Goal: Task Accomplishment & Management: Manage account settings

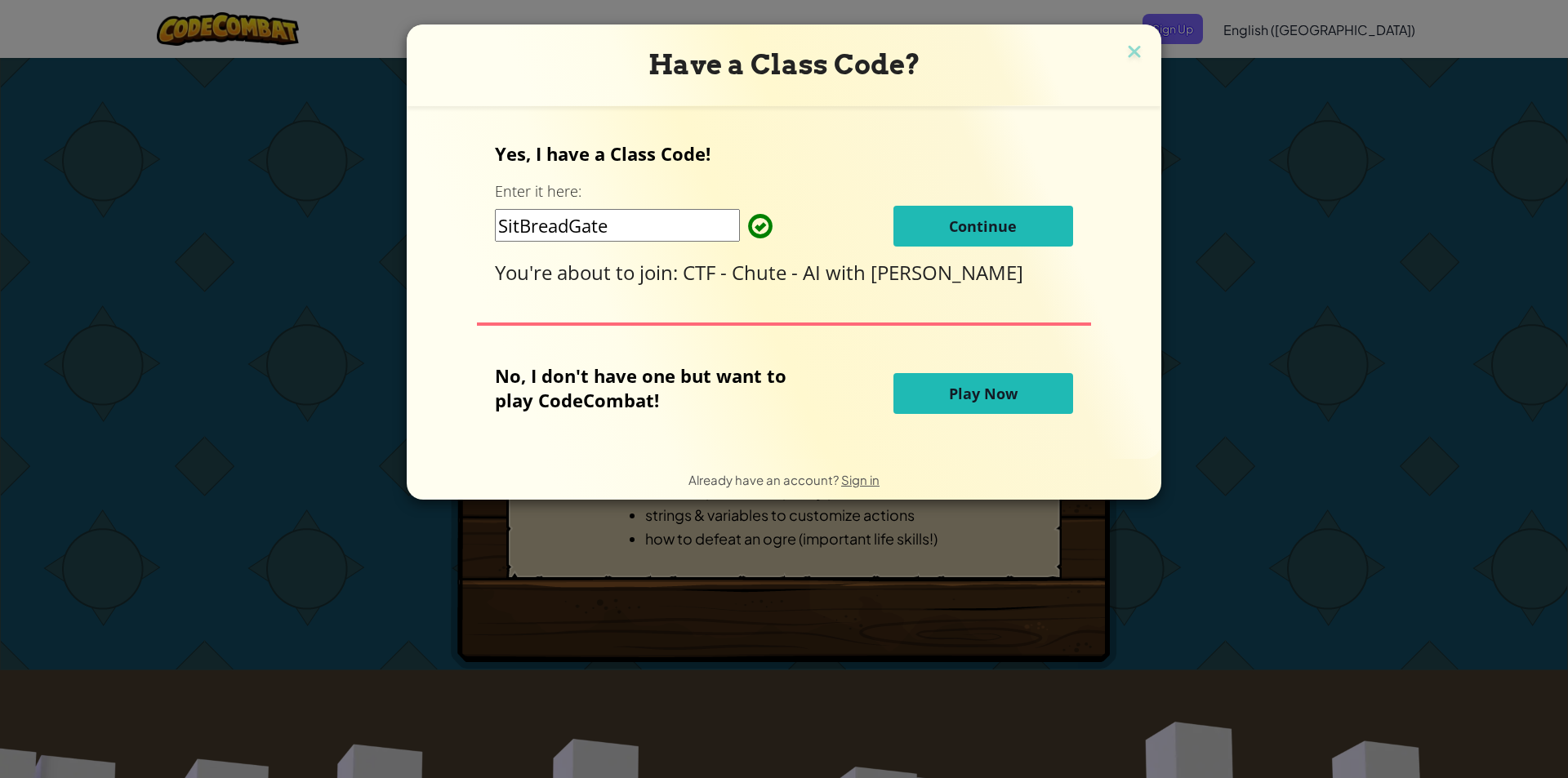
click at [964, 221] on span "Continue" at bounding box center [983, 226] width 67 height 19
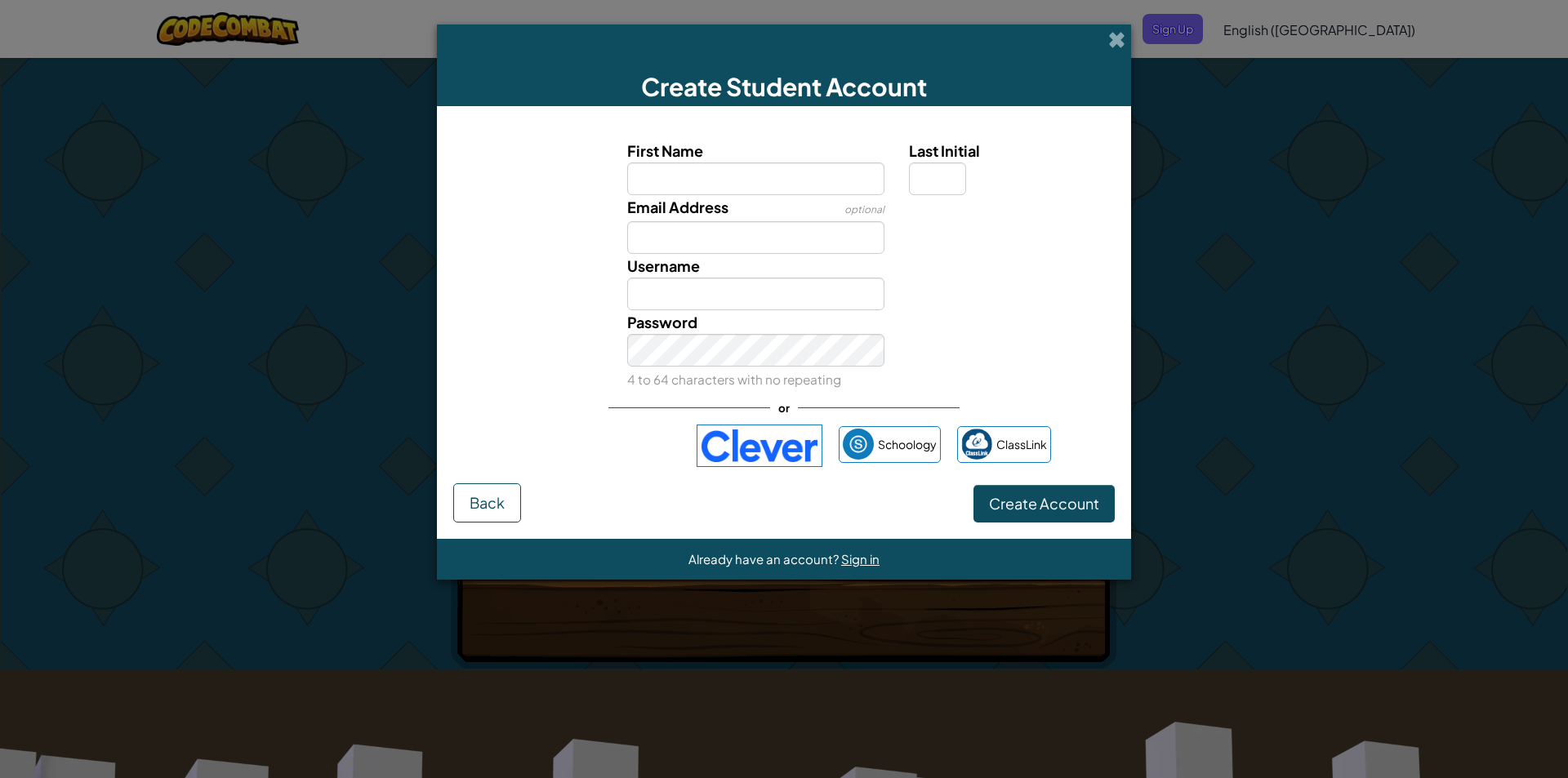
drag, startPoint x: 1223, startPoint y: 152, endPoint x: 1343, endPoint y: 131, distance: 121.8
click at [1343, 131] on div "Create Student Account First Name Last Initial Email Address optional Username …" at bounding box center [784, 389] width 1568 height 778
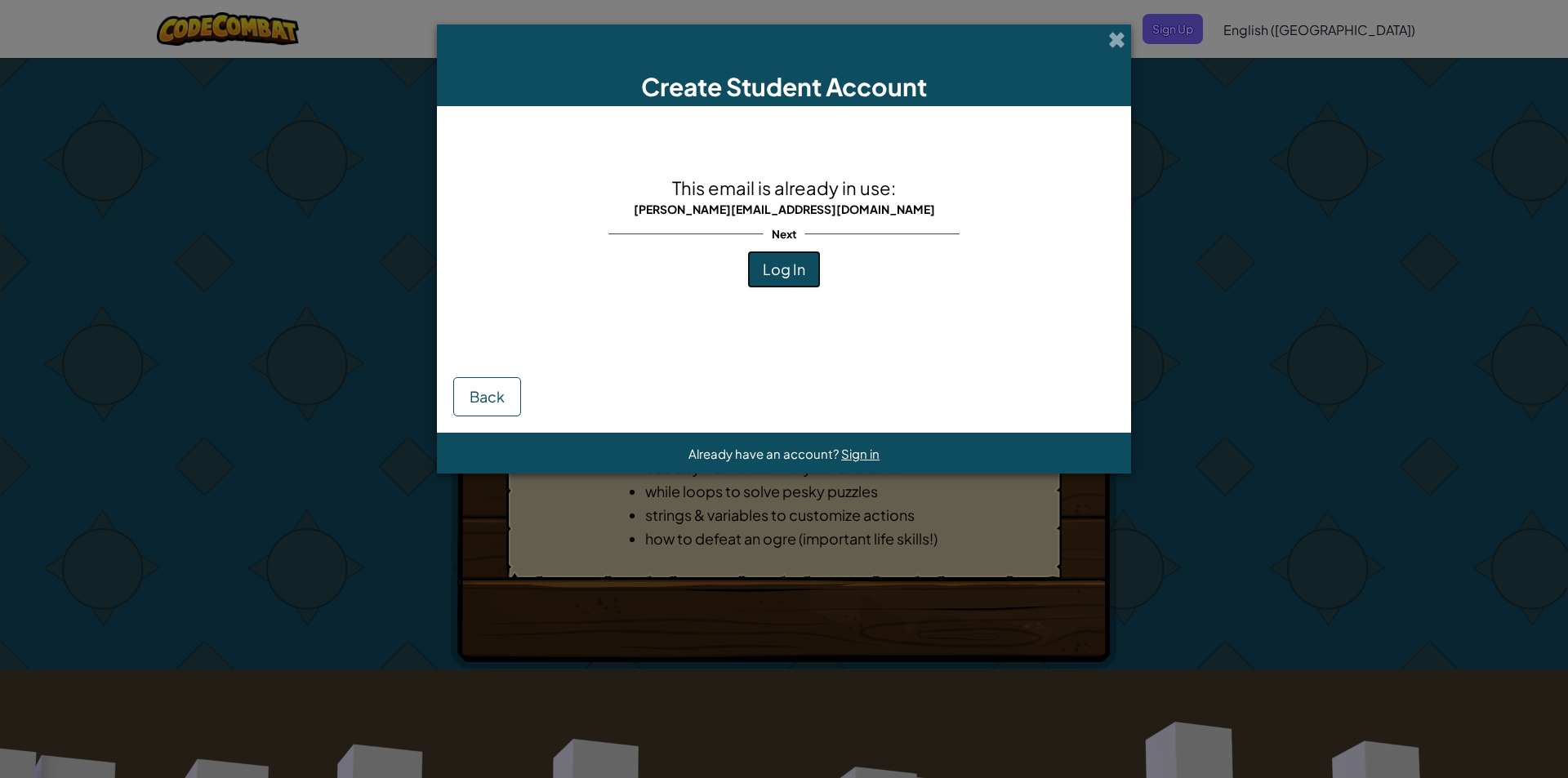
click at [793, 275] on span "Log In" at bounding box center [784, 268] width 42 height 18
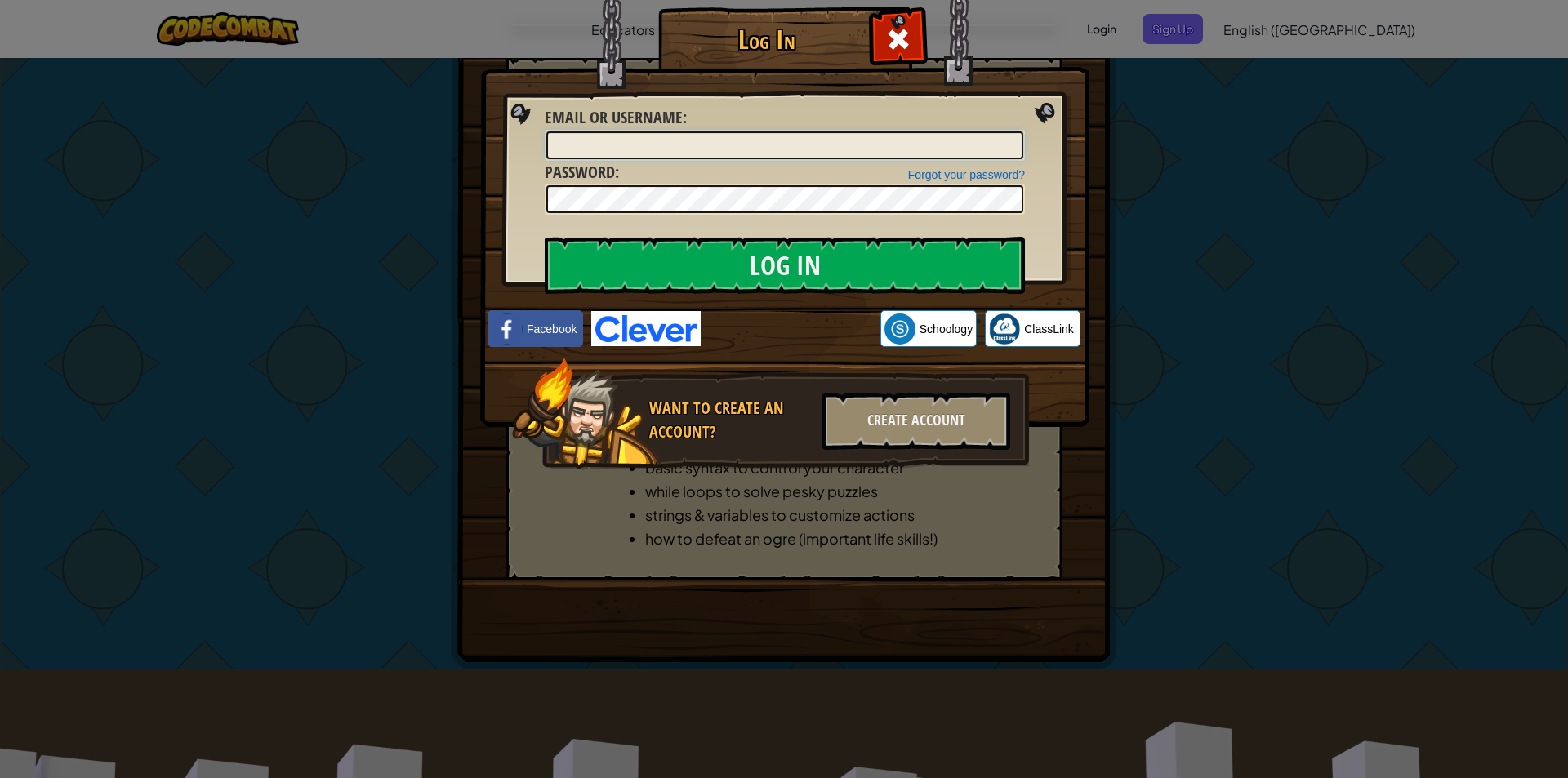
click at [910, 145] on input "Email or Username :" at bounding box center [784, 145] width 477 height 28
type input "[PERSON_NAME][EMAIL_ADDRESS][DOMAIN_NAME]"
click at [888, 280] on input "Log In" at bounding box center [784, 265] width 480 height 57
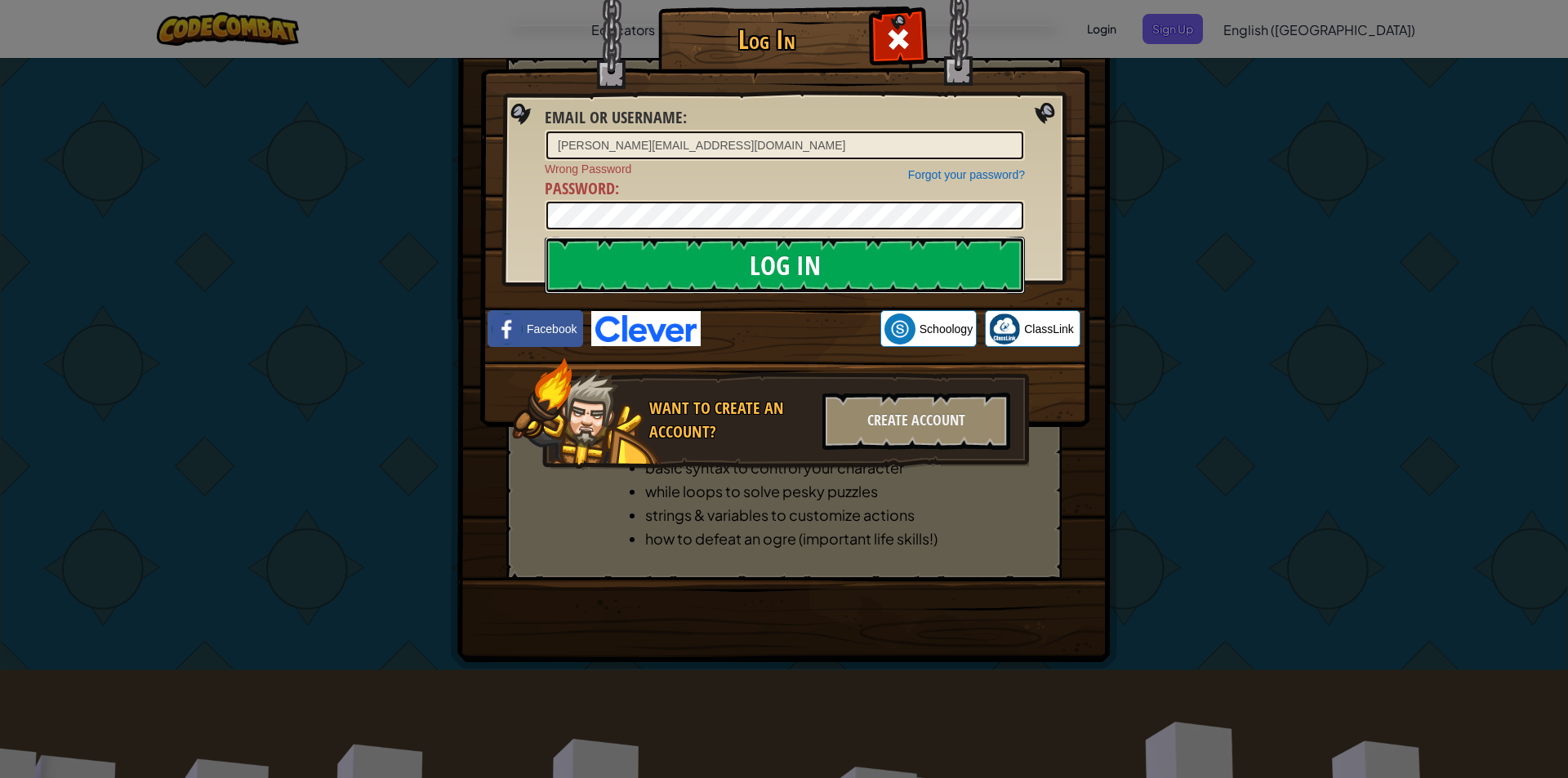
click at [902, 274] on input "Log In" at bounding box center [784, 265] width 480 height 57
